Goal: Task Accomplishment & Management: Manage account settings

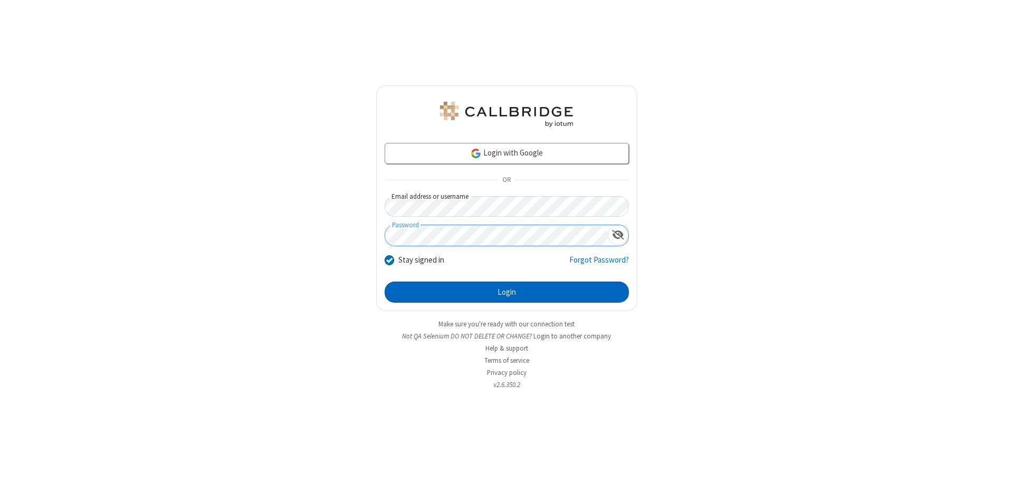
click at [506, 292] on button "Login" at bounding box center [506, 292] width 244 height 21
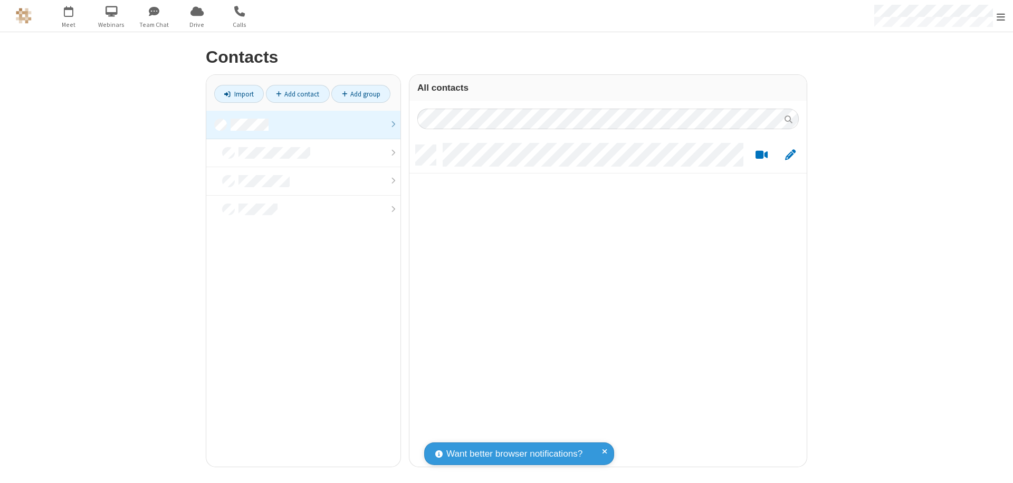
scroll to position [322, 389]
click at [303, 124] on link at bounding box center [303, 125] width 194 height 28
click at [297, 94] on link "Add contact" at bounding box center [298, 94] width 64 height 18
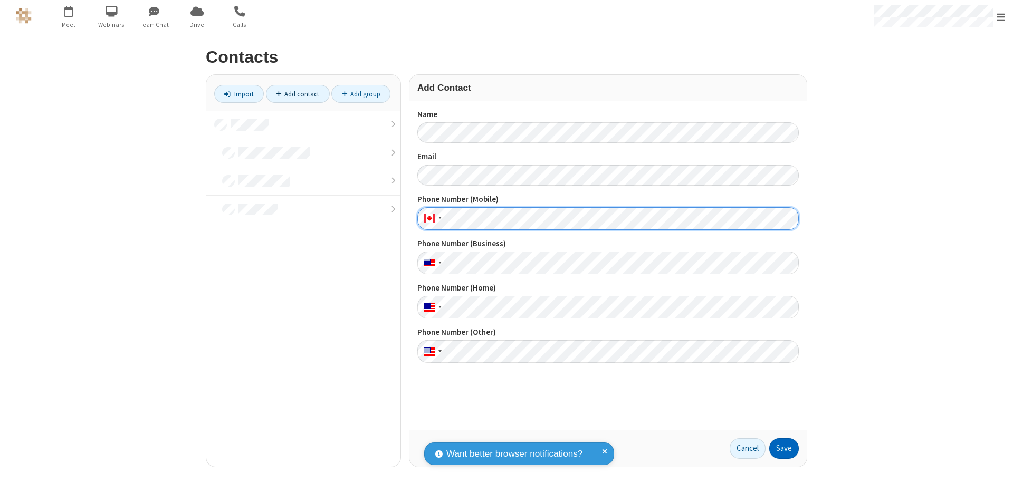
click at [784, 448] on button "Save" at bounding box center [784, 448] width 30 height 21
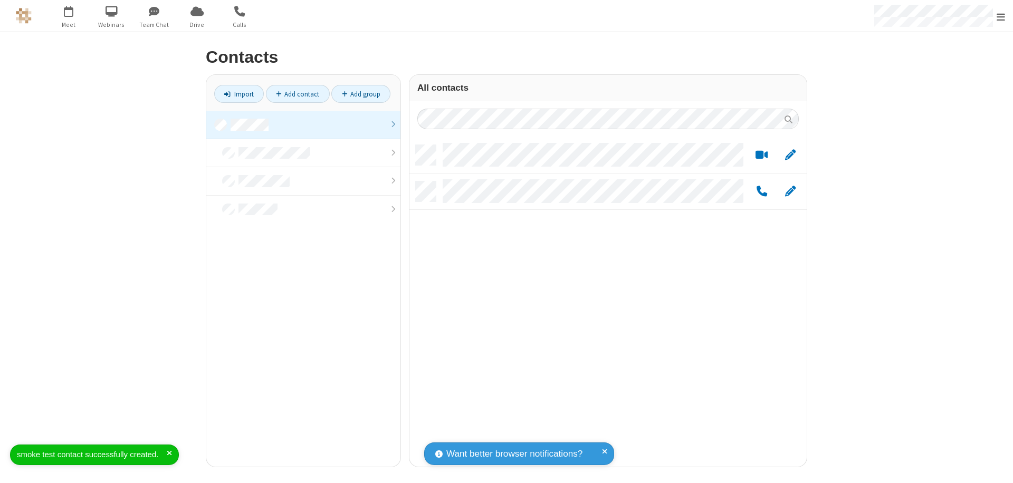
scroll to position [322, 389]
